Goal: Task Accomplishment & Management: Use online tool/utility

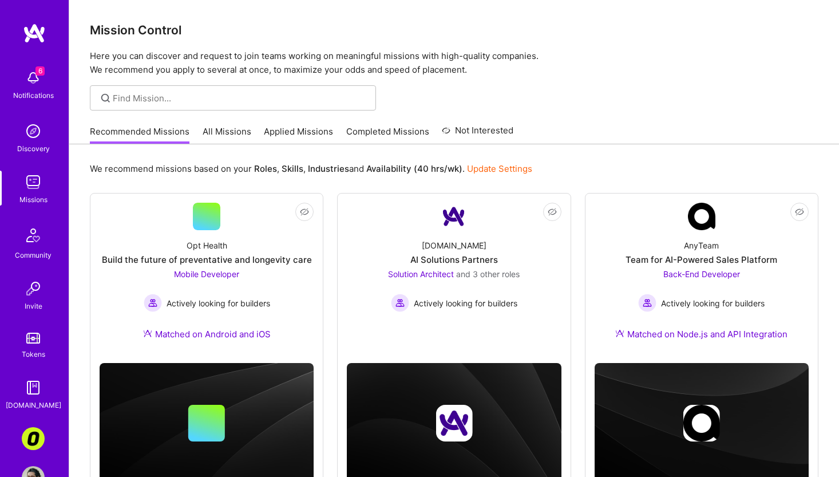
click at [230, 126] on link "All Missions" at bounding box center [227, 134] width 49 height 19
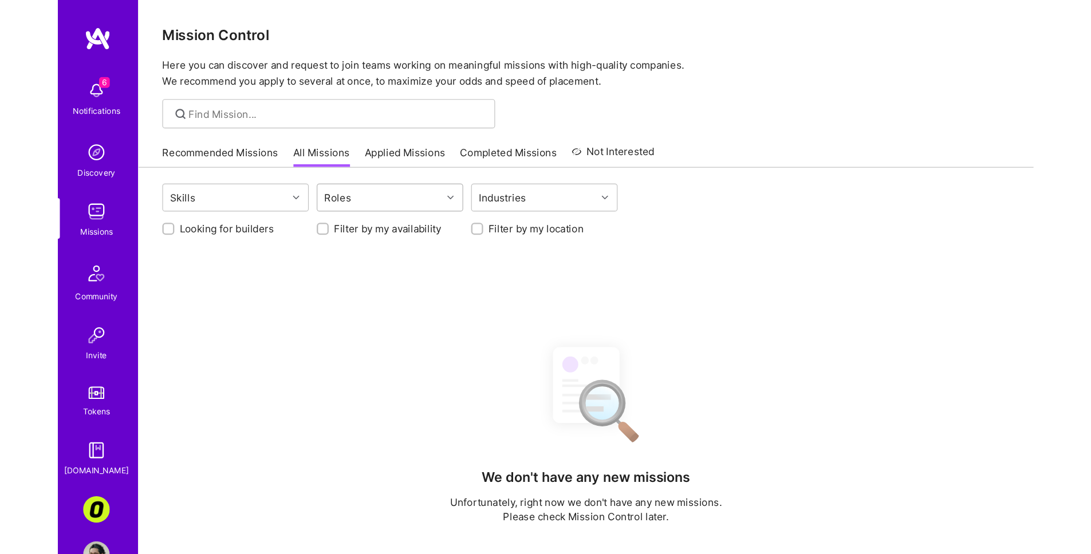
scroll to position [140, 0]
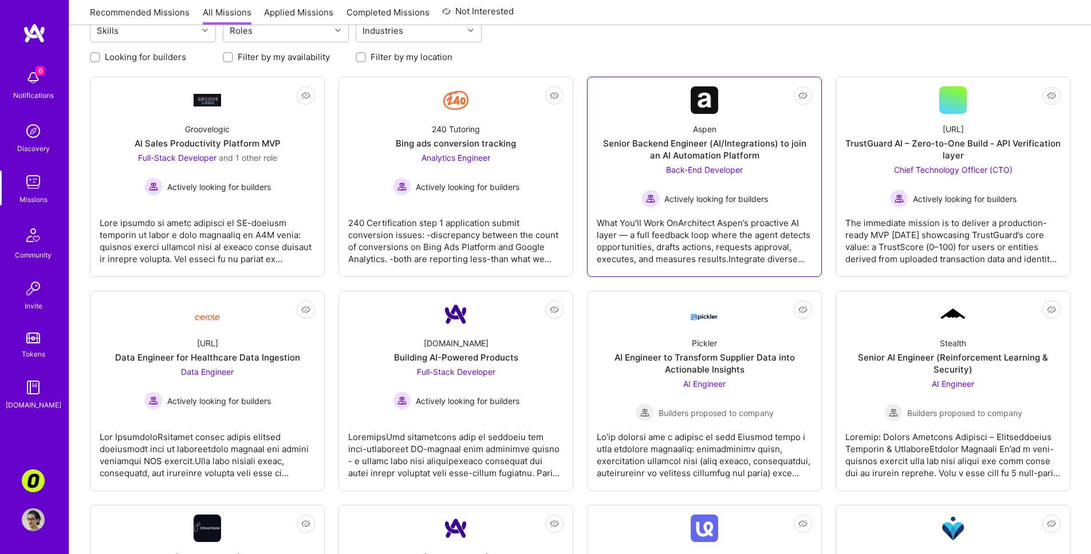
click at [699, 216] on div "What You’ll Work OnArchitect Aspen’s proactive AI layer — a full feedback loop …" at bounding box center [704, 236] width 215 height 57
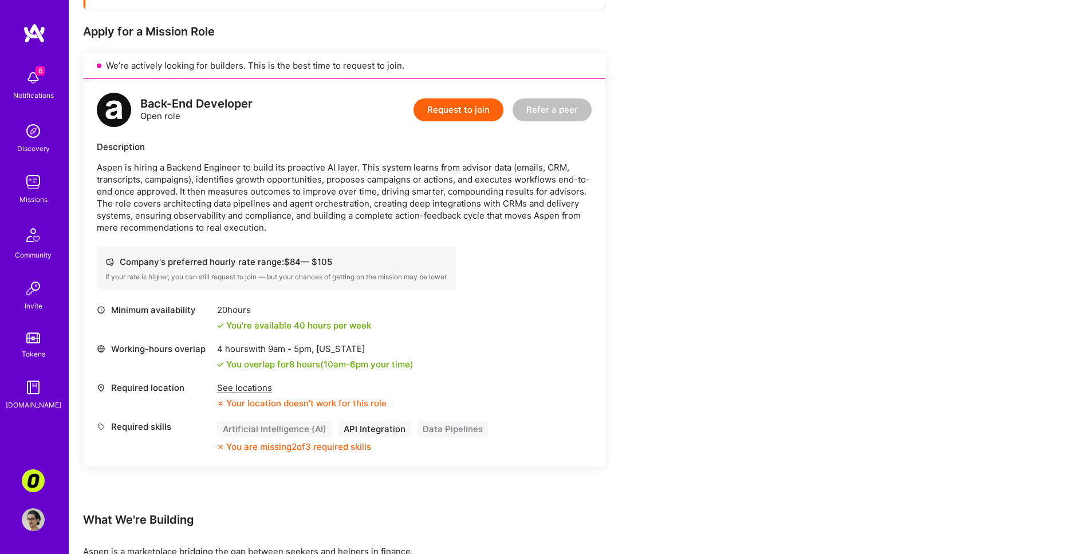
scroll to position [301, 0]
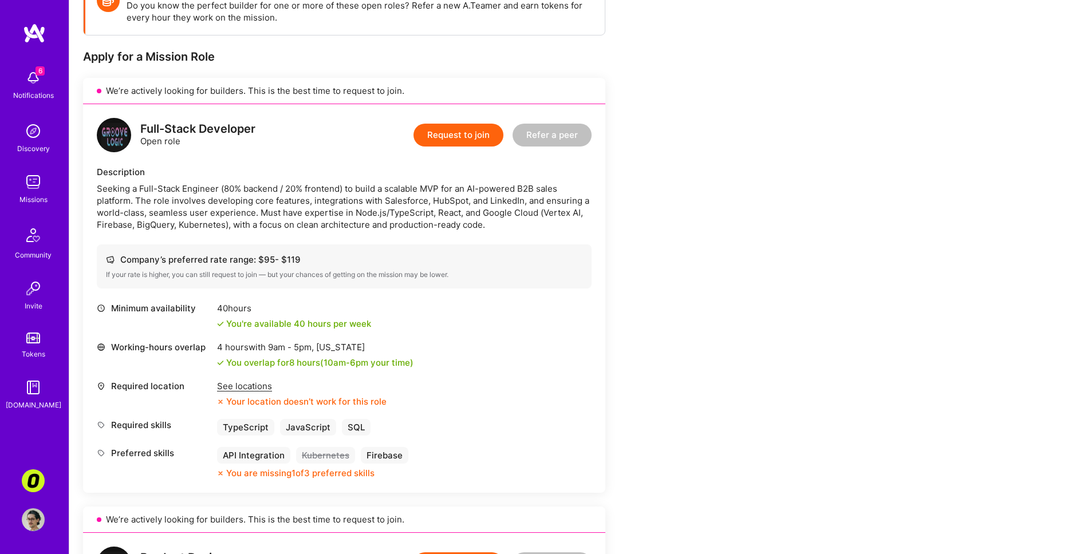
scroll to position [75, 0]
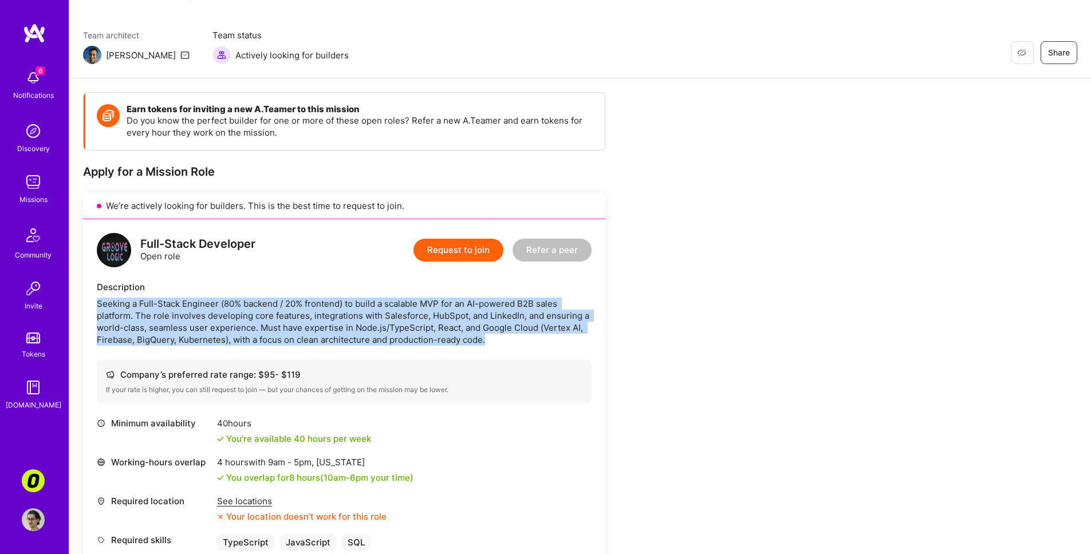
drag, startPoint x: 531, startPoint y: 344, endPoint x: 549, endPoint y: 292, distance: 54.9
click at [549, 292] on div "Description Seeking a Full-Stack Engineer (80% backend / 20% frontend) to build…" at bounding box center [344, 313] width 495 height 65
copy div "Seeking a Full-Stack Engineer (80% backend / 20% frontend) to build a scalable …"
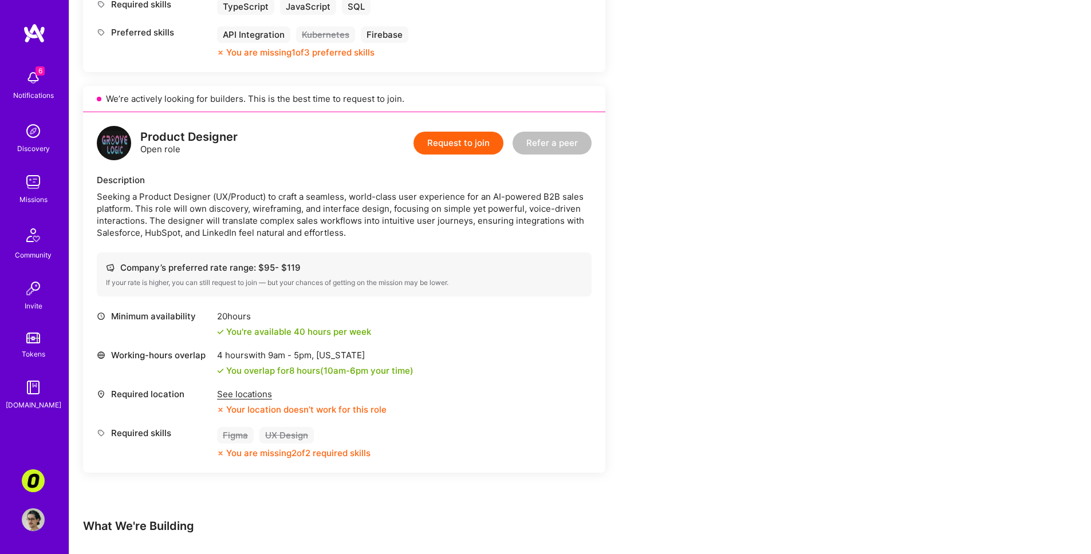
scroll to position [896, 0]
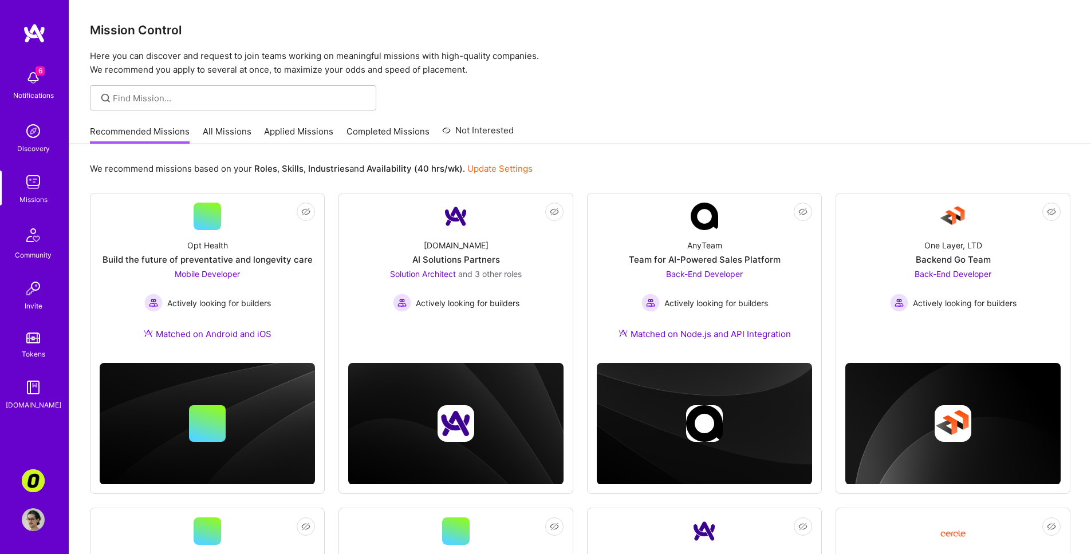
click at [35, 480] on img at bounding box center [33, 481] width 23 height 23
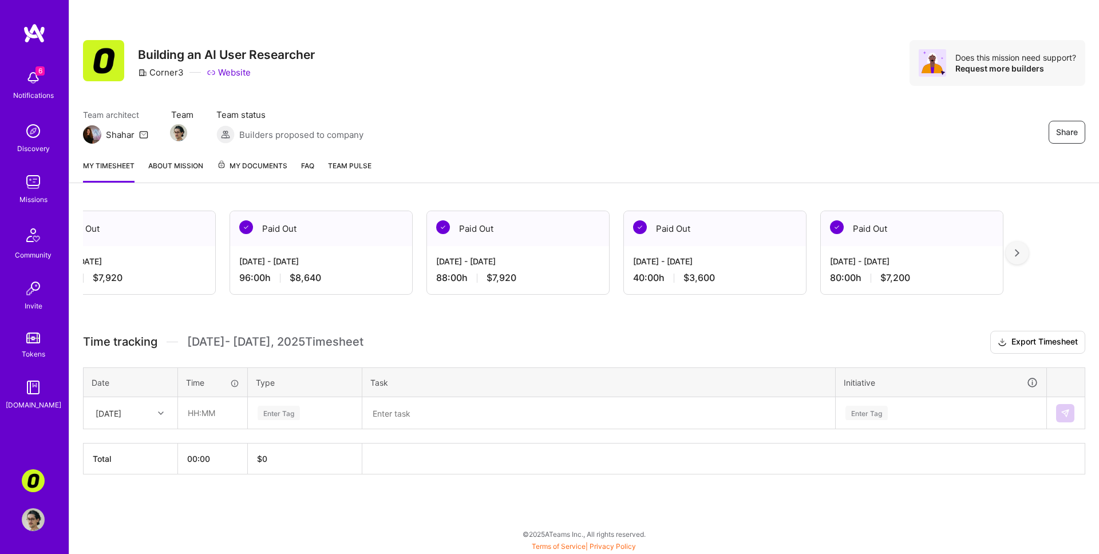
scroll to position [0, 5552]
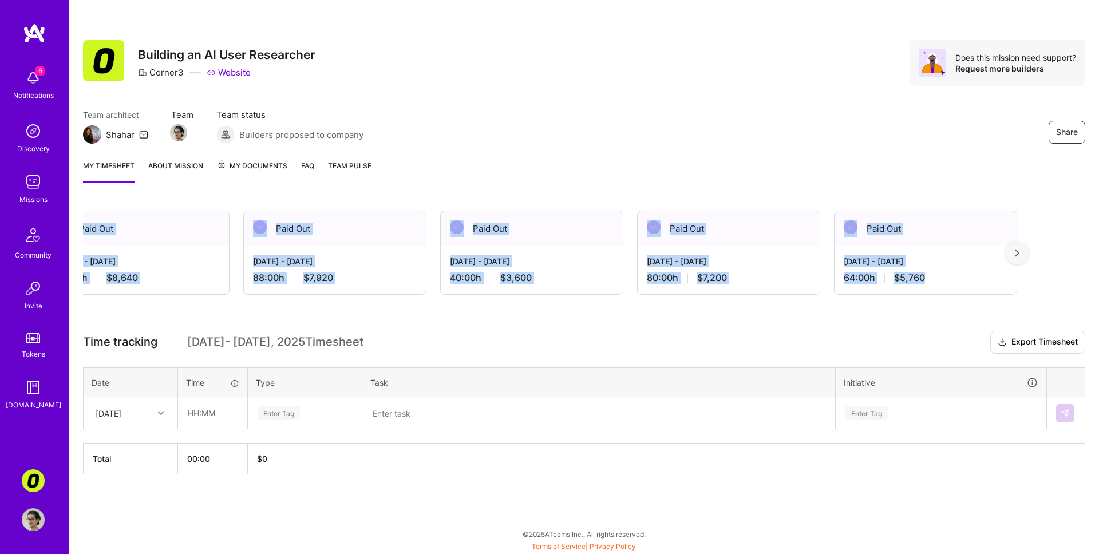
drag, startPoint x: 332, startPoint y: 207, endPoint x: 1026, endPoint y: 287, distance: 698.1
click at [1026, 287] on div "Active [DATE] - [DATE] 0:00 h $0 Invoiced [DATE] - [DATE] 88:00 h $7,920 Paid O…" at bounding box center [584, 364] width 1030 height 334
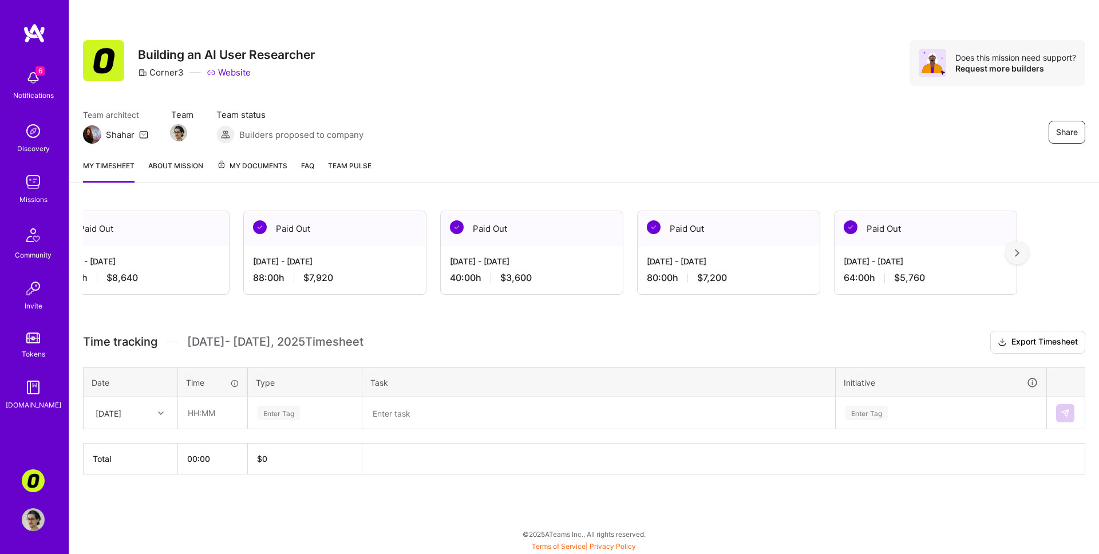
click at [461, 168] on div "My timesheet About Mission My Documents FAQ Team Pulse" at bounding box center [584, 167] width 1030 height 33
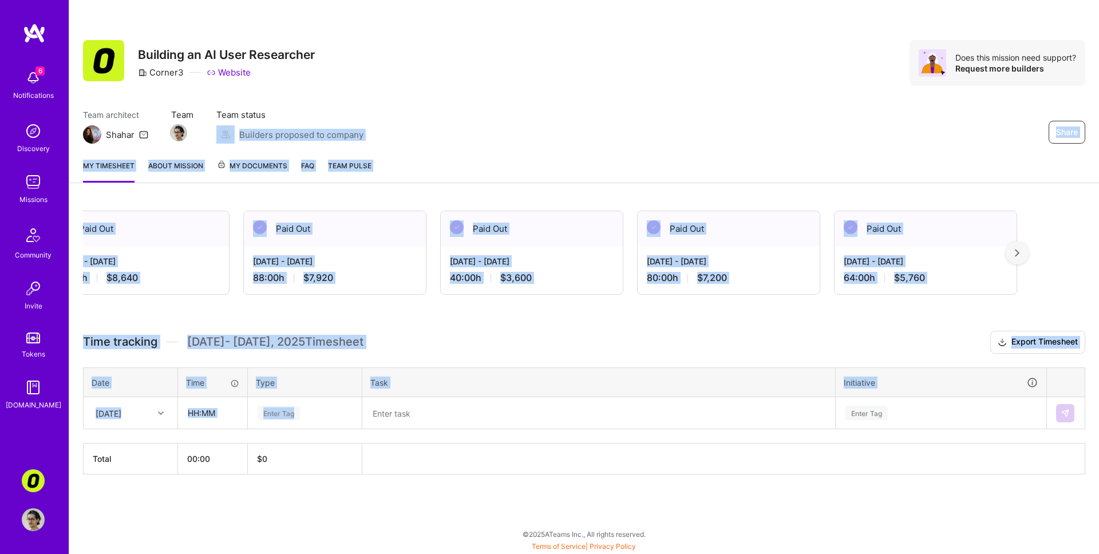
drag, startPoint x: 383, startPoint y: 119, endPoint x: 465, endPoint y: 428, distance: 320.6
click at [465, 428] on div "Share Building an AI User Researcher Corner3 Website Does this mission need sup…" at bounding box center [584, 277] width 1031 height 554
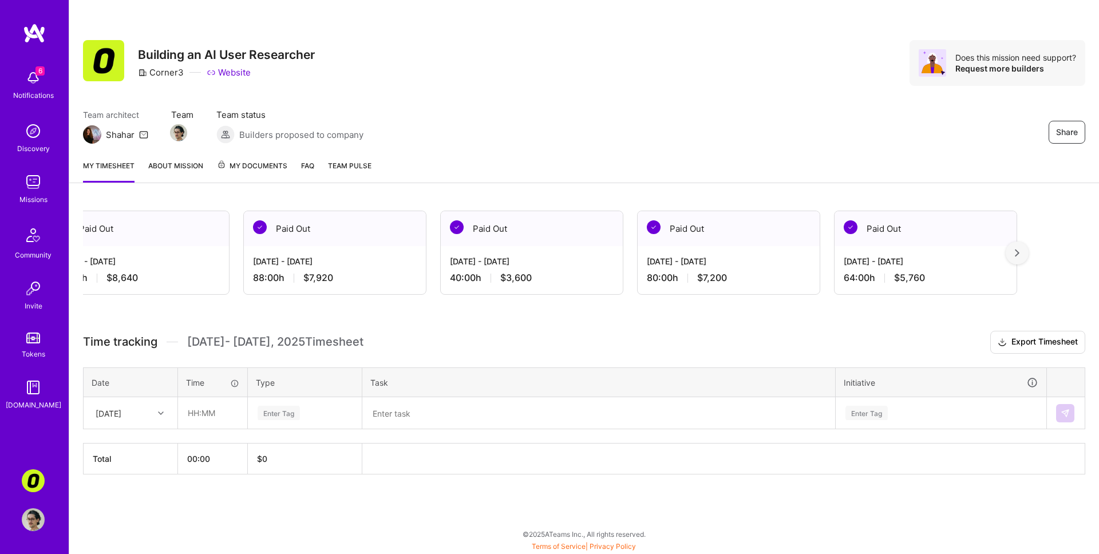
click at [480, 361] on div "Time tracking Sep 16 - Sep 30 , 2025 Timesheet Export Timesheet Date Time Type …" at bounding box center [584, 403] width 1003 height 144
